Goal: Check status: Check status

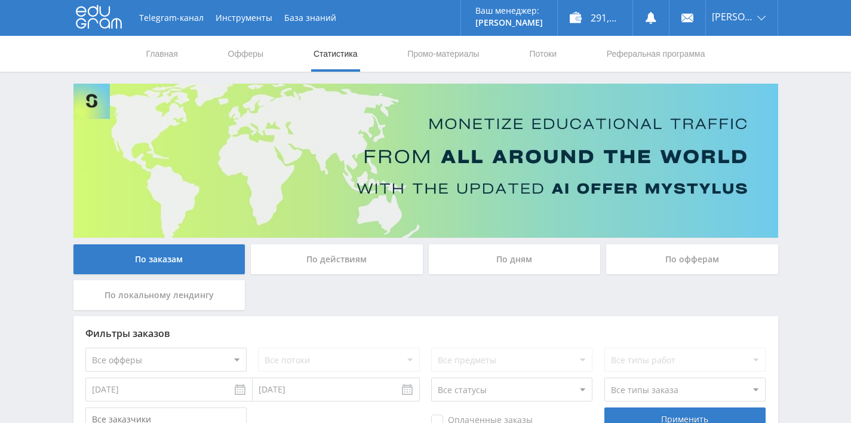
click at [487, 250] on div "По дням" at bounding box center [515, 259] width 172 height 30
click at [0, 0] on input "По дням" at bounding box center [0, 0] width 0 height 0
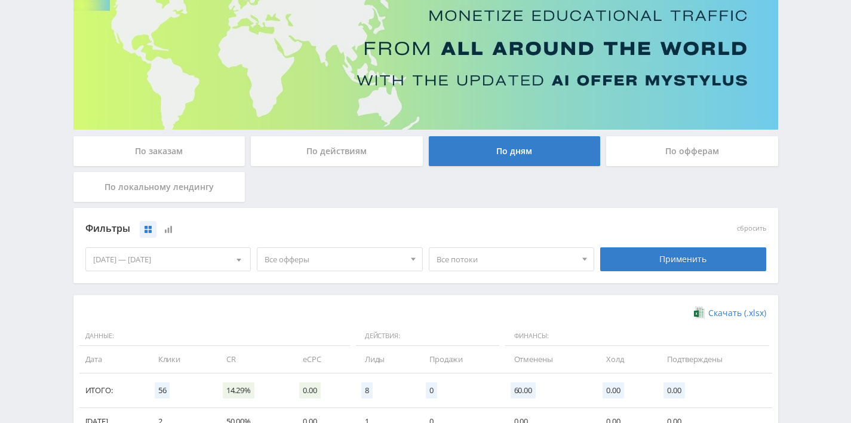
scroll to position [43, 0]
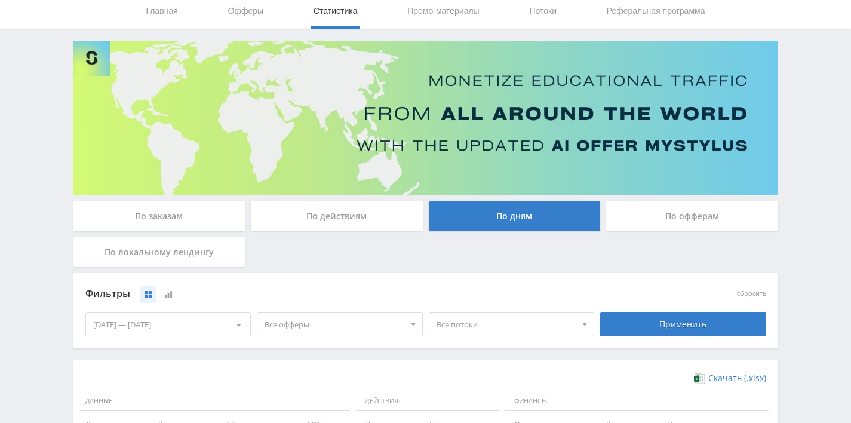
click at [183, 210] on div "По заказам" at bounding box center [159, 216] width 172 height 30
click at [0, 0] on input "По заказам" at bounding box center [0, 0] width 0 height 0
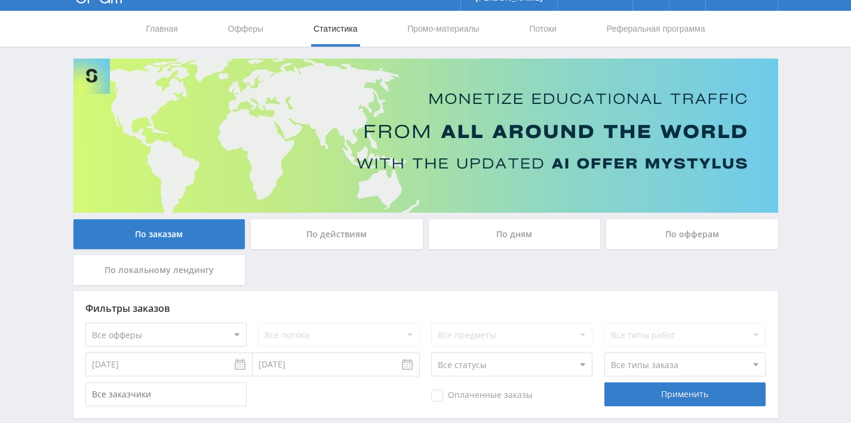
scroll to position [0, 0]
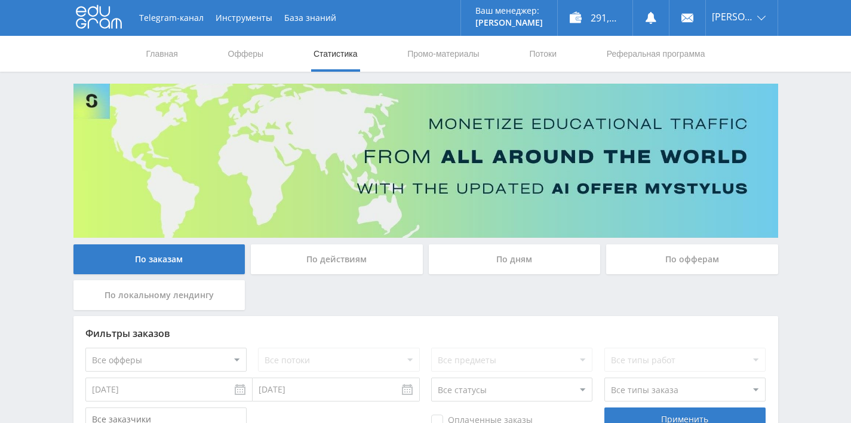
click at [494, 252] on div "По дням" at bounding box center [515, 259] width 172 height 30
click at [0, 0] on input "По дням" at bounding box center [0, 0] width 0 height 0
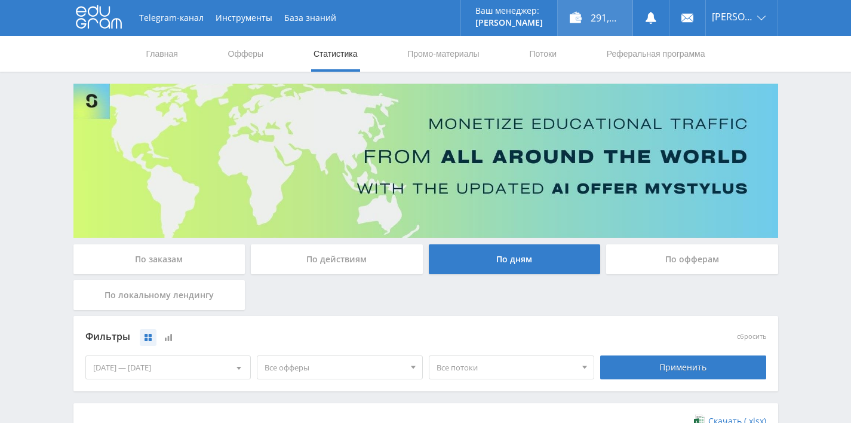
click at [589, 18] on div "291,00 ₽" at bounding box center [595, 18] width 75 height 36
